Goal: Task Accomplishment & Management: Use online tool/utility

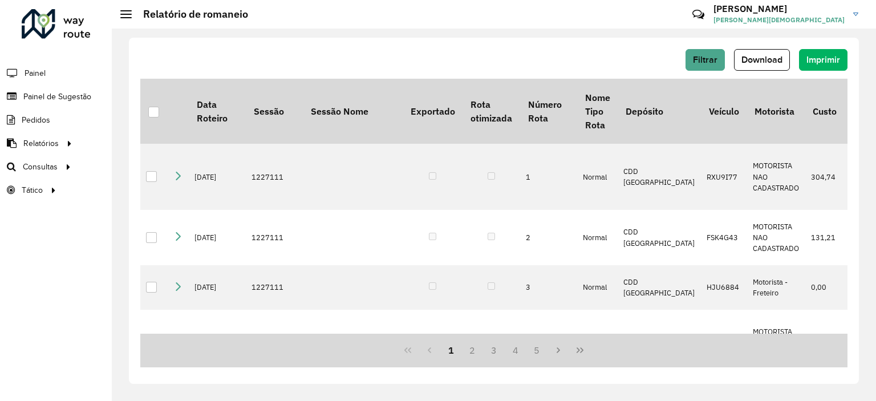
scroll to position [1658, 833]
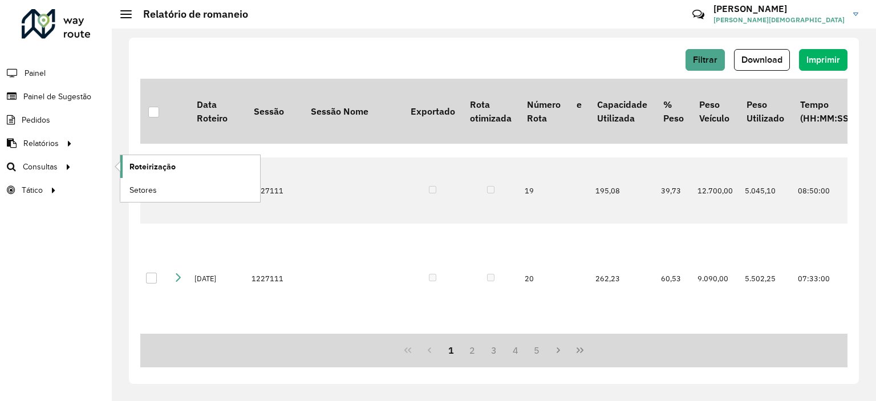
click at [139, 164] on span "Roteirização" at bounding box center [153, 167] width 46 height 12
